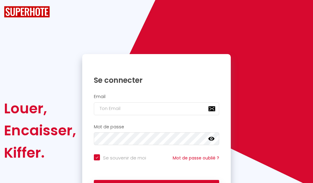
checkbox input "true"
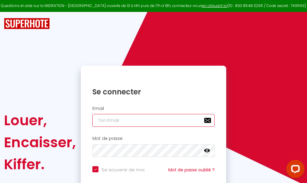
click at [155, 123] on input "email" at bounding box center [154, 120] width 122 height 13
type input "m"
checkbox input "true"
type input "ma"
checkbox input "true"
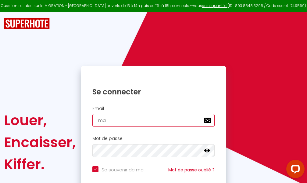
type input "mar"
checkbox input "true"
type input "marc"
checkbox input "true"
type input "marcd"
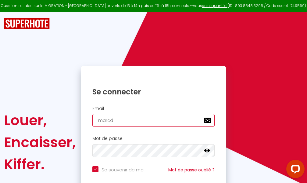
checkbox input "true"
type input "marcdp"
checkbox input "true"
type input "marcdpo"
checkbox input "true"
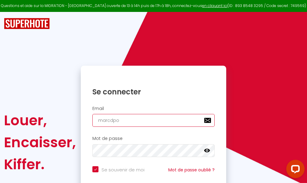
type input "marcdpoz"
checkbox input "true"
type input "marcdpoz."
checkbox input "true"
type input "marcdpoz.l"
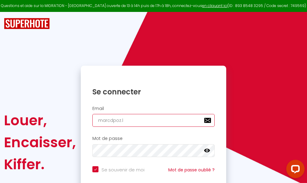
checkbox input "true"
type input "marcdpoz.lo"
checkbox input "true"
type input "marcdpoz.loc"
checkbox input "true"
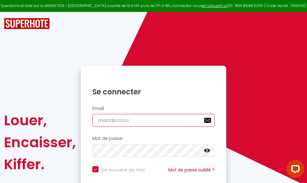
type input "marcdpoz.loca"
checkbox input "true"
type input "marcdpoz.locat"
checkbox input "true"
type input "marcdpoz.locati"
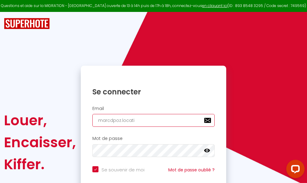
checkbox input "true"
type input "marcdpoz.locatio"
checkbox input "true"
type input "marcdpoz.location"
checkbox input "true"
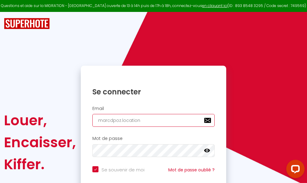
type input "marcdpoz.location@"
checkbox input "true"
type input "marcdpoz.location@g"
checkbox input "true"
type input "marcdpoz.location@gm"
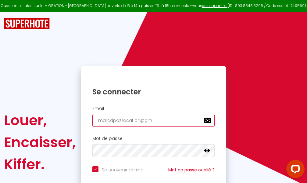
checkbox input "true"
type input "marcdpoz.location@gma"
checkbox input "true"
type input "marcdpoz.location@gmai"
checkbox input "true"
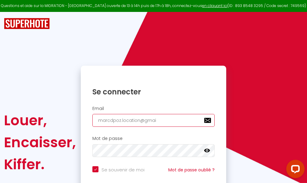
type input "[EMAIL_ADDRESS]"
checkbox input "true"
type input "[EMAIL_ADDRESS]."
checkbox input "true"
type input "marcdpoz.location@gmail.c"
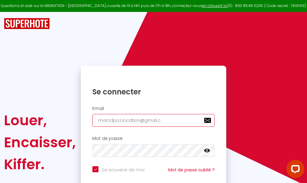
checkbox input "true"
type input "[EMAIL_ADDRESS][DOMAIN_NAME]"
checkbox input "true"
type input "[EMAIL_ADDRESS][DOMAIN_NAME]"
checkbox input "true"
